Goal: Navigation & Orientation: Find specific page/section

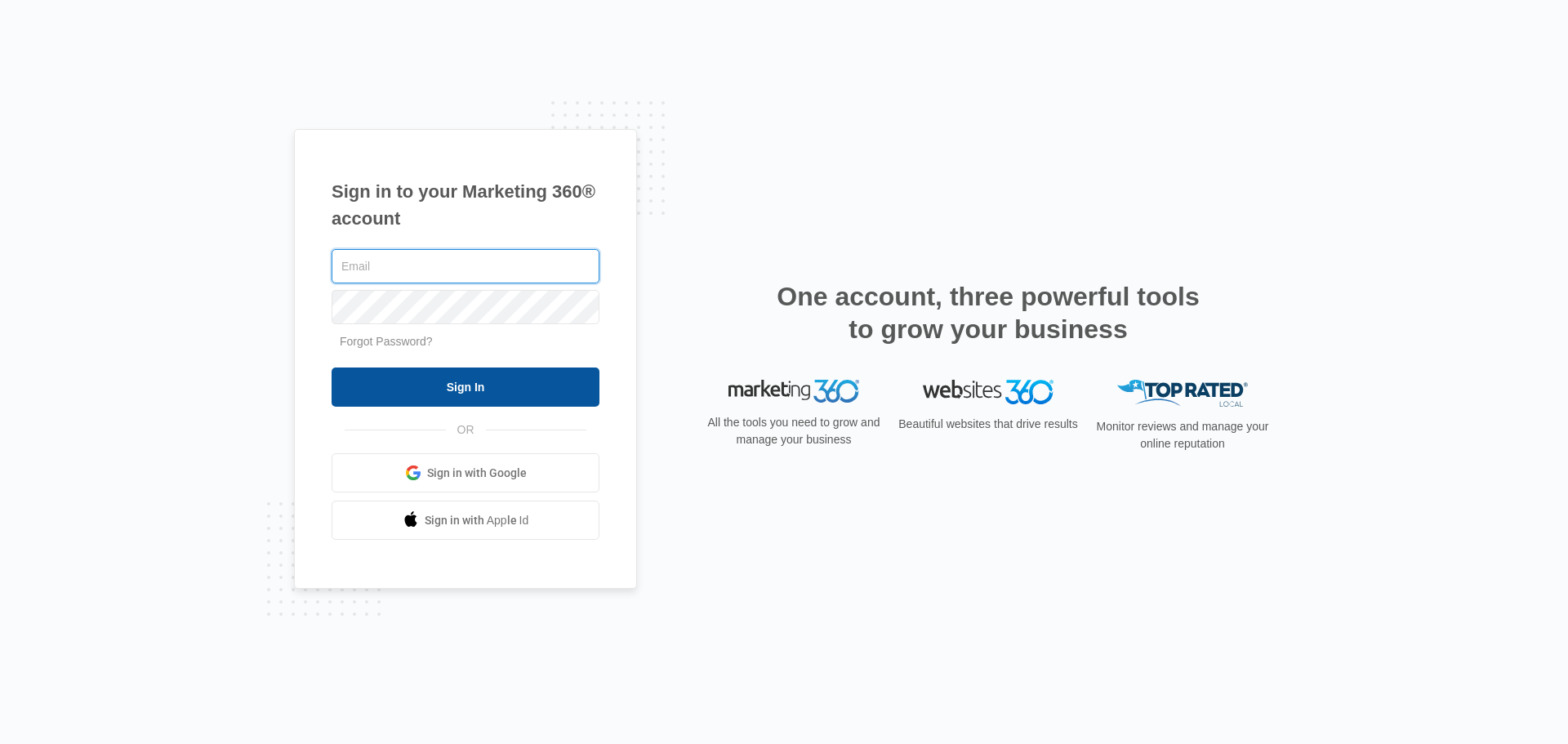
type input "[PERSON_NAME][EMAIL_ADDRESS][DOMAIN_NAME]"
click at [470, 388] on input "Sign In" at bounding box center [466, 387] width 268 height 39
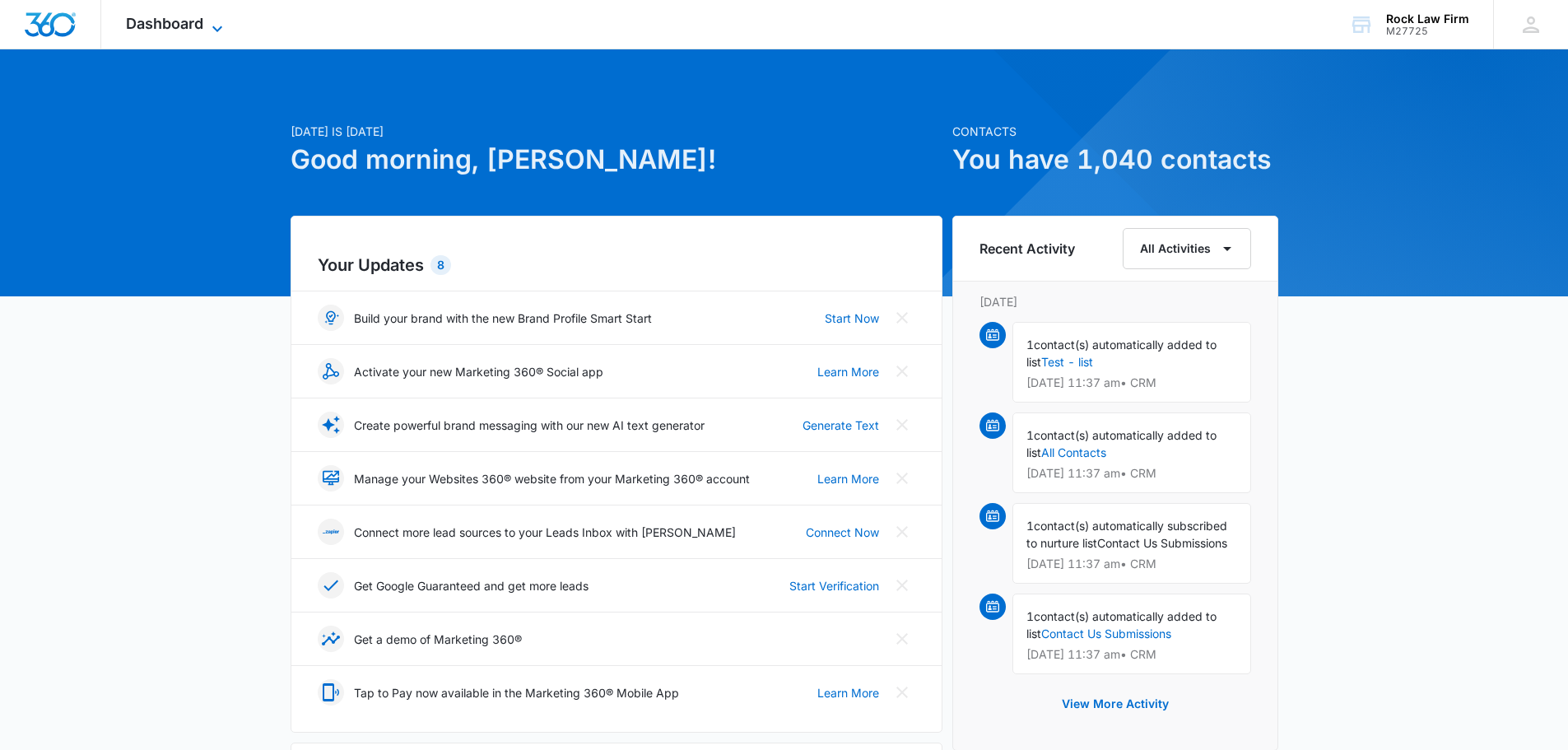
click at [210, 26] on icon at bounding box center [217, 29] width 20 height 20
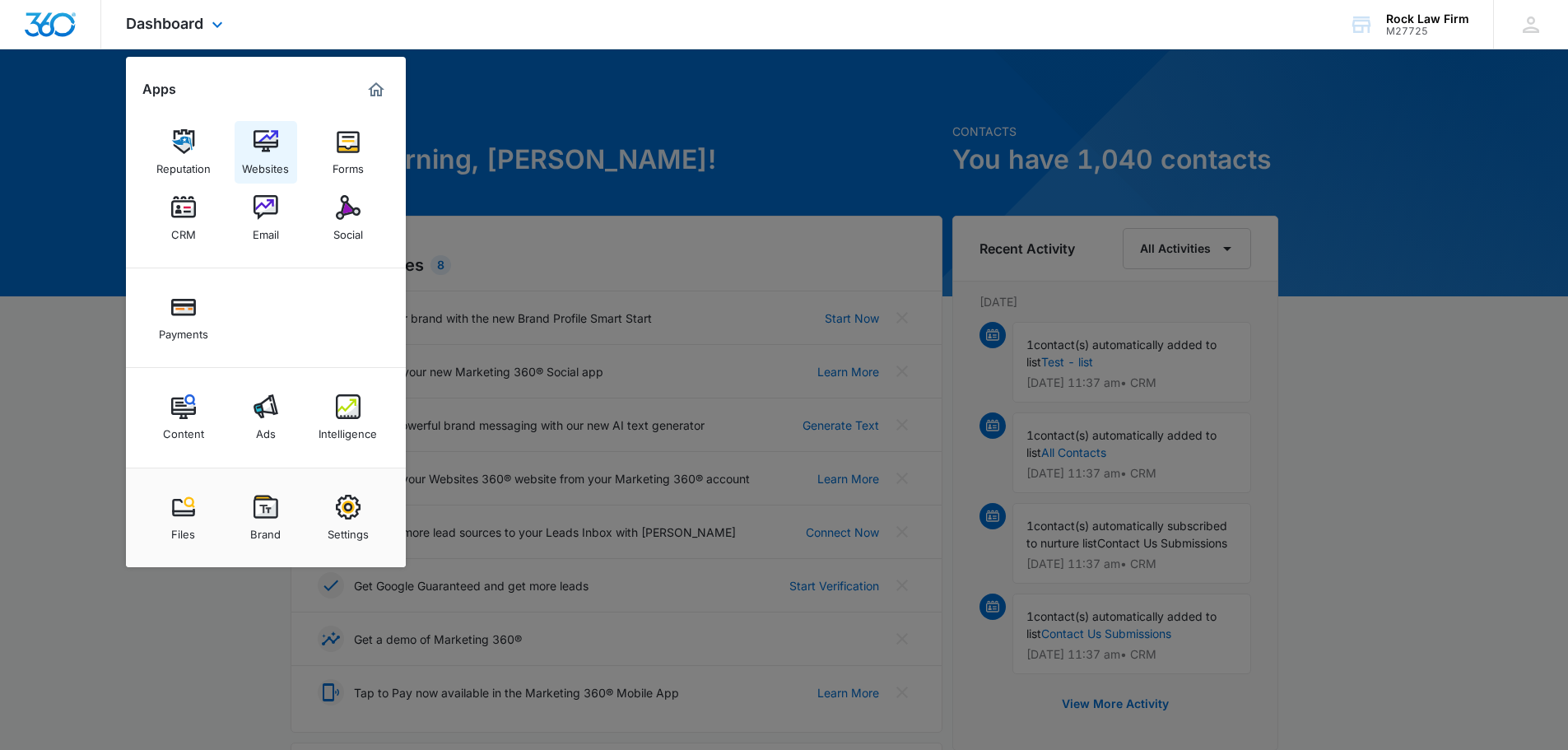
click at [261, 158] on div "Websites" at bounding box center [266, 164] width 46 height 21
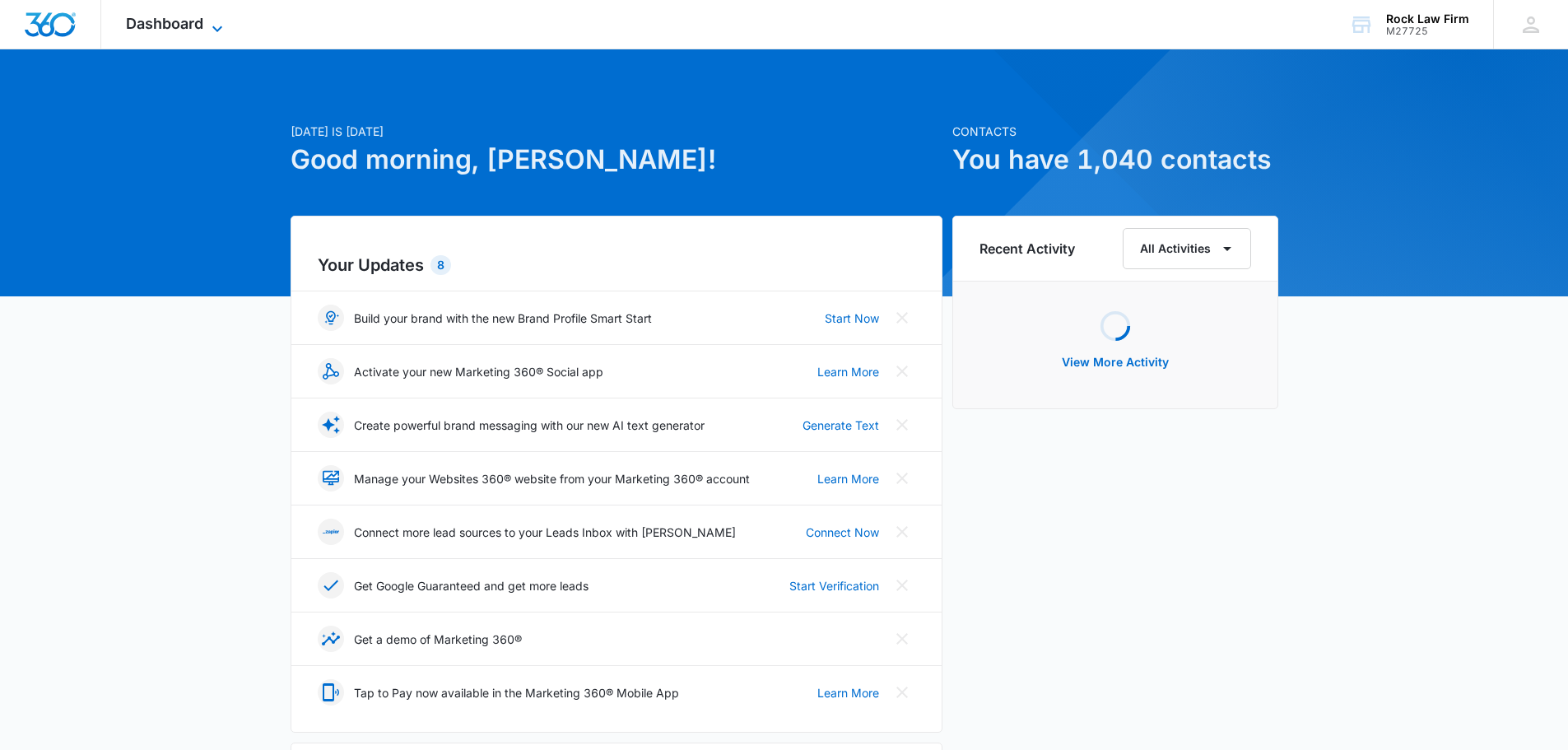
click at [197, 28] on span "Dashboard" at bounding box center [164, 23] width 78 height 17
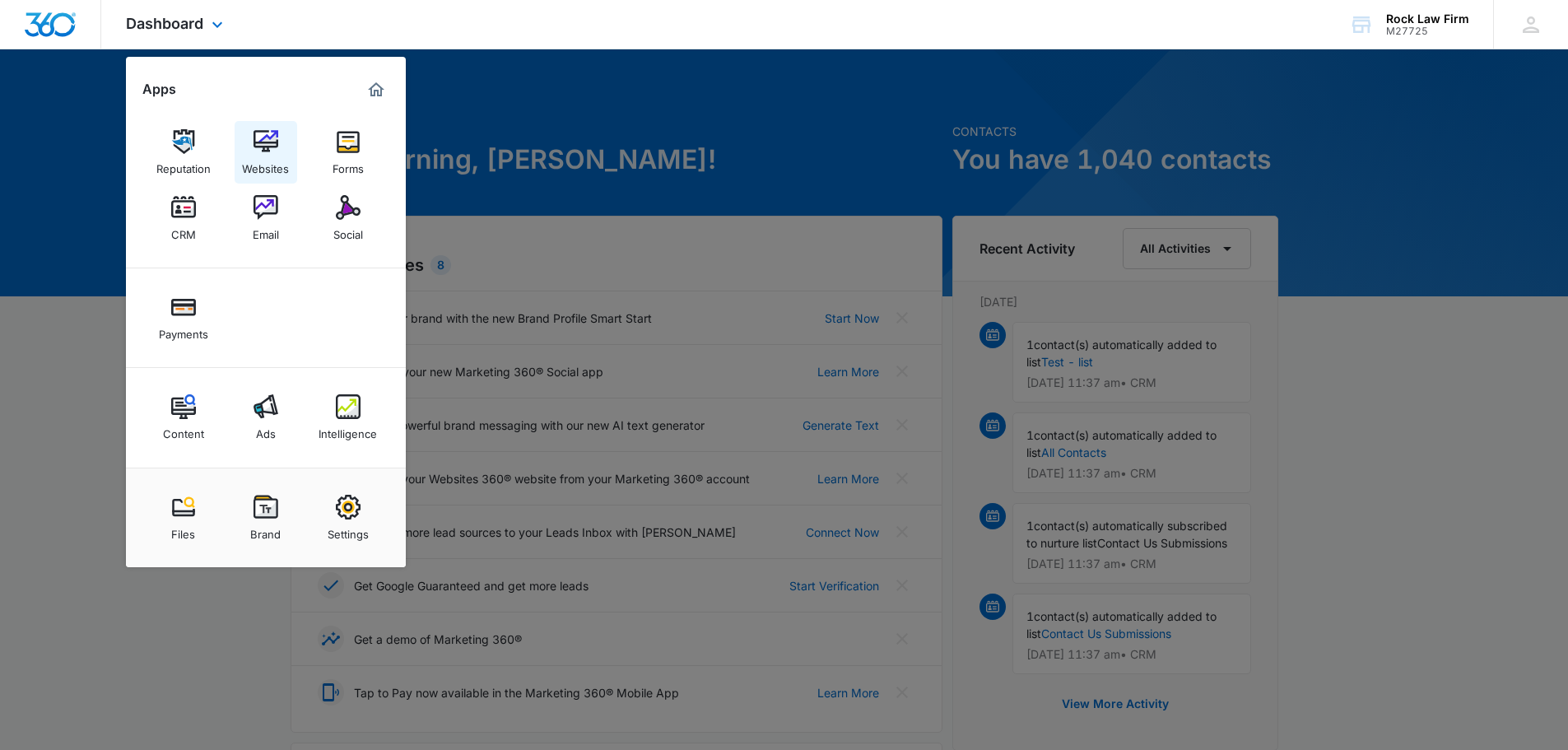
click at [263, 157] on div "Websites" at bounding box center [266, 164] width 46 height 21
